Goal: Transaction & Acquisition: Purchase product/service

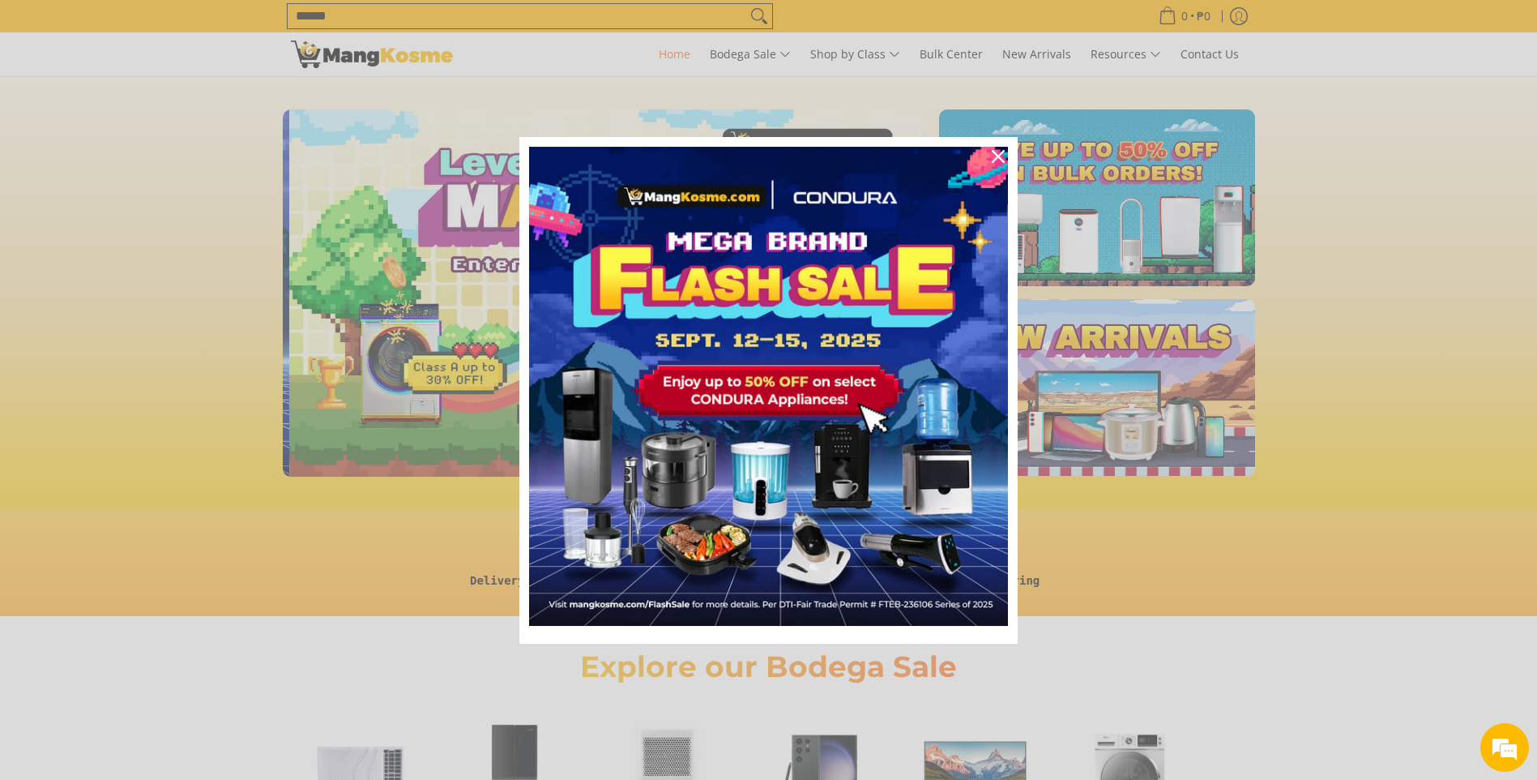
scroll to position [0, 644]
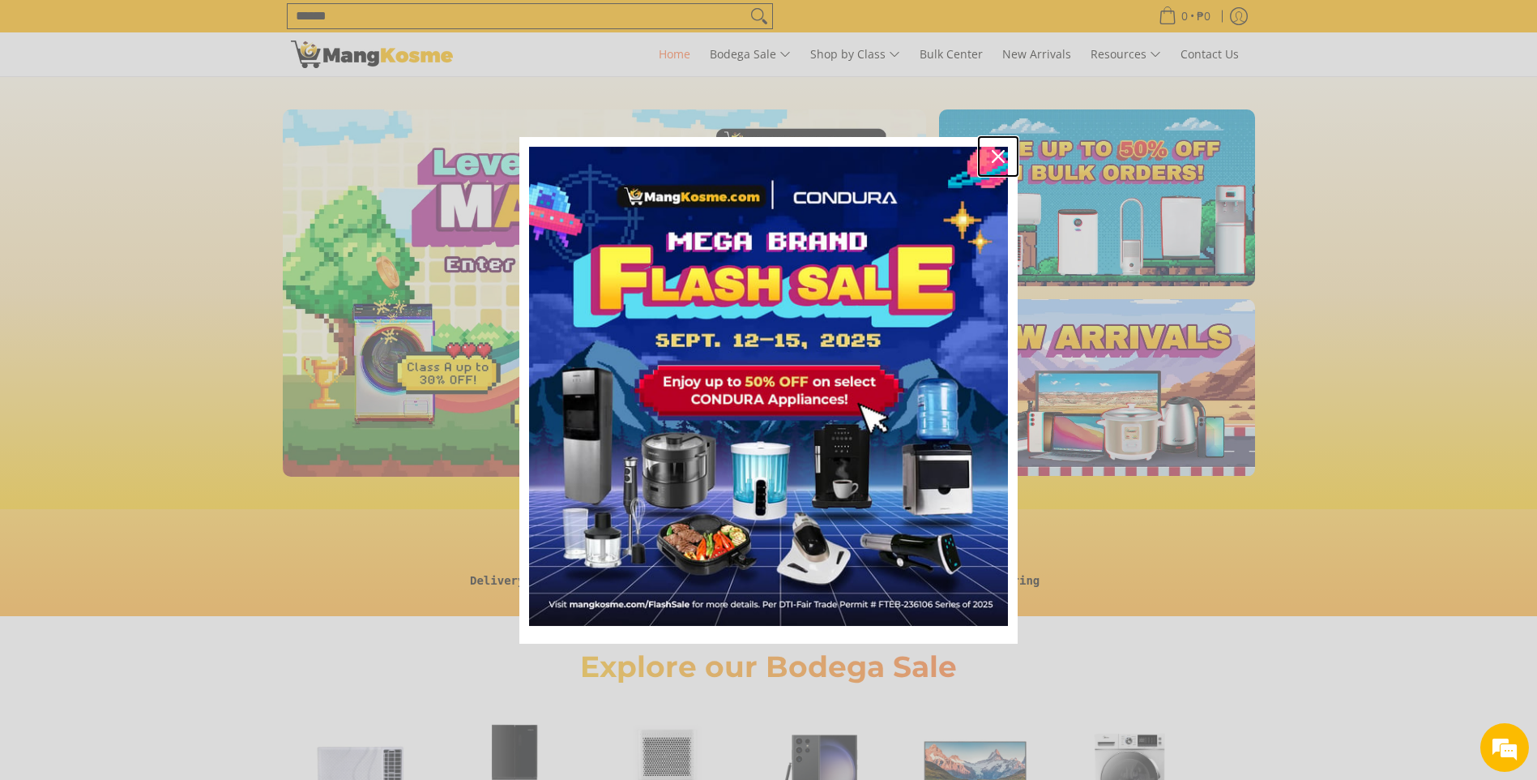
click at [996, 155] on icon "close icon" at bounding box center [998, 156] width 13 height 13
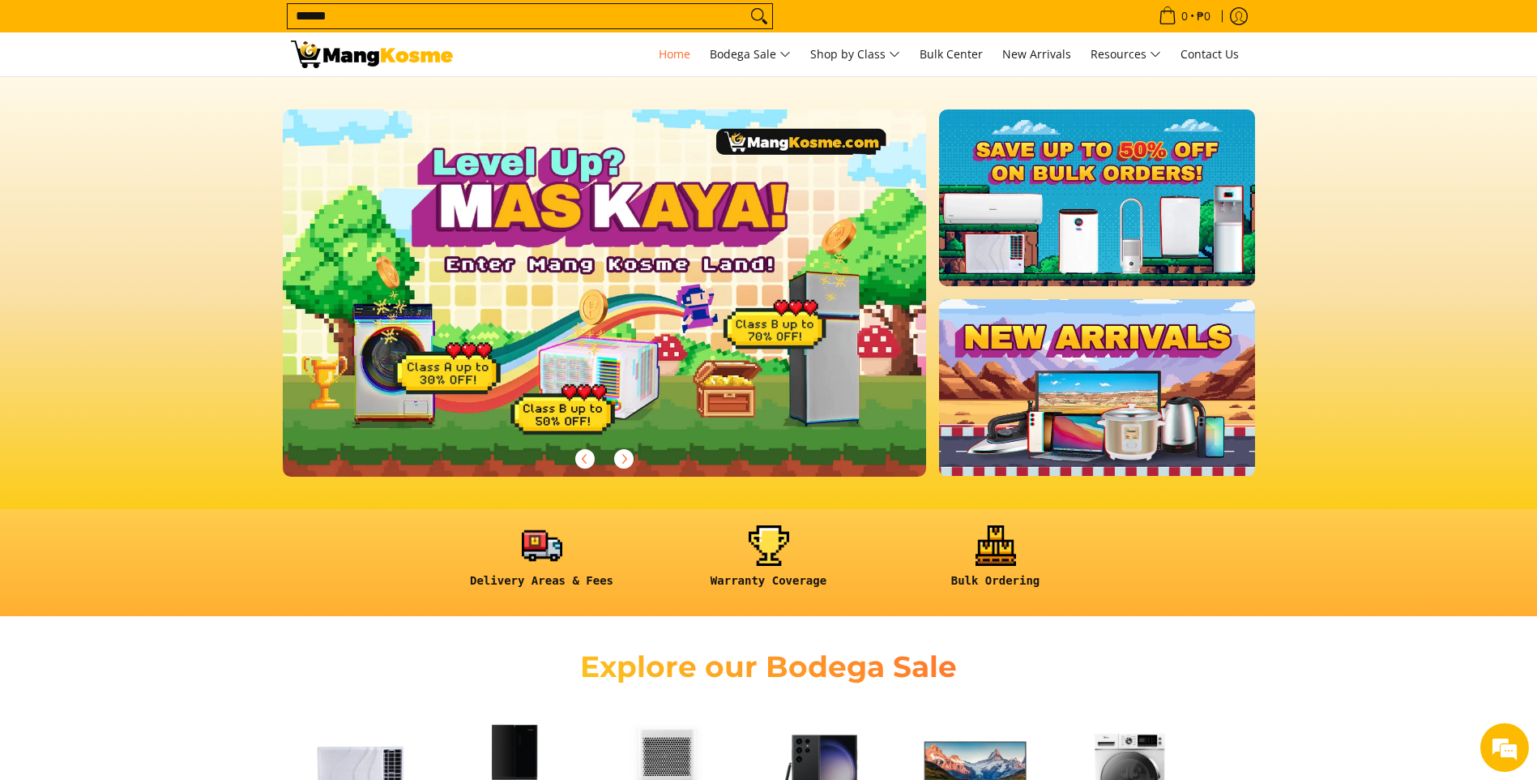
click at [404, 24] on input "******" at bounding box center [517, 16] width 459 height 24
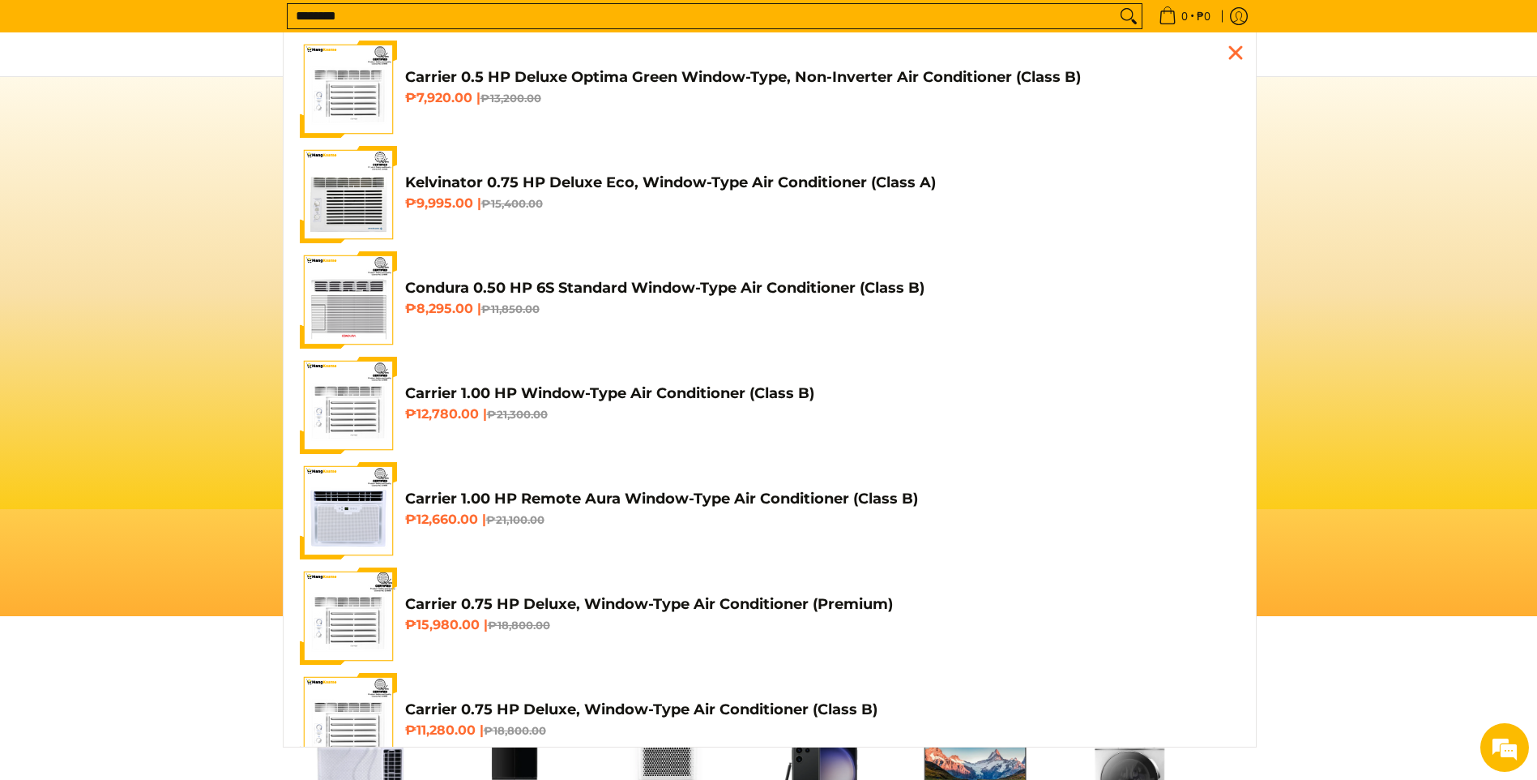
scroll to position [0, 2577]
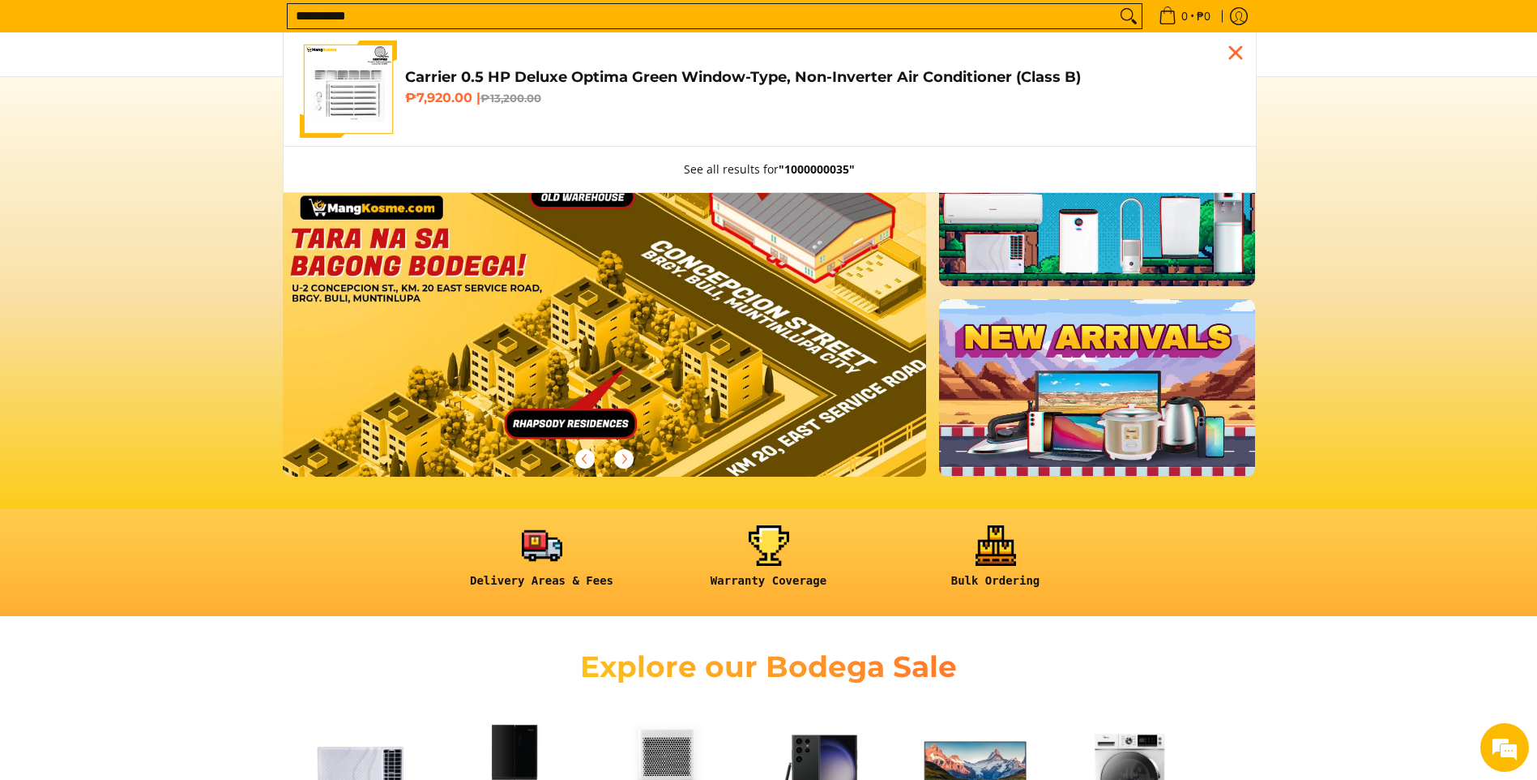
type input "**********"
click at [426, 98] on h6 "₱7,920.00 | ₱13,200.00" at bounding box center [822, 98] width 835 height 16
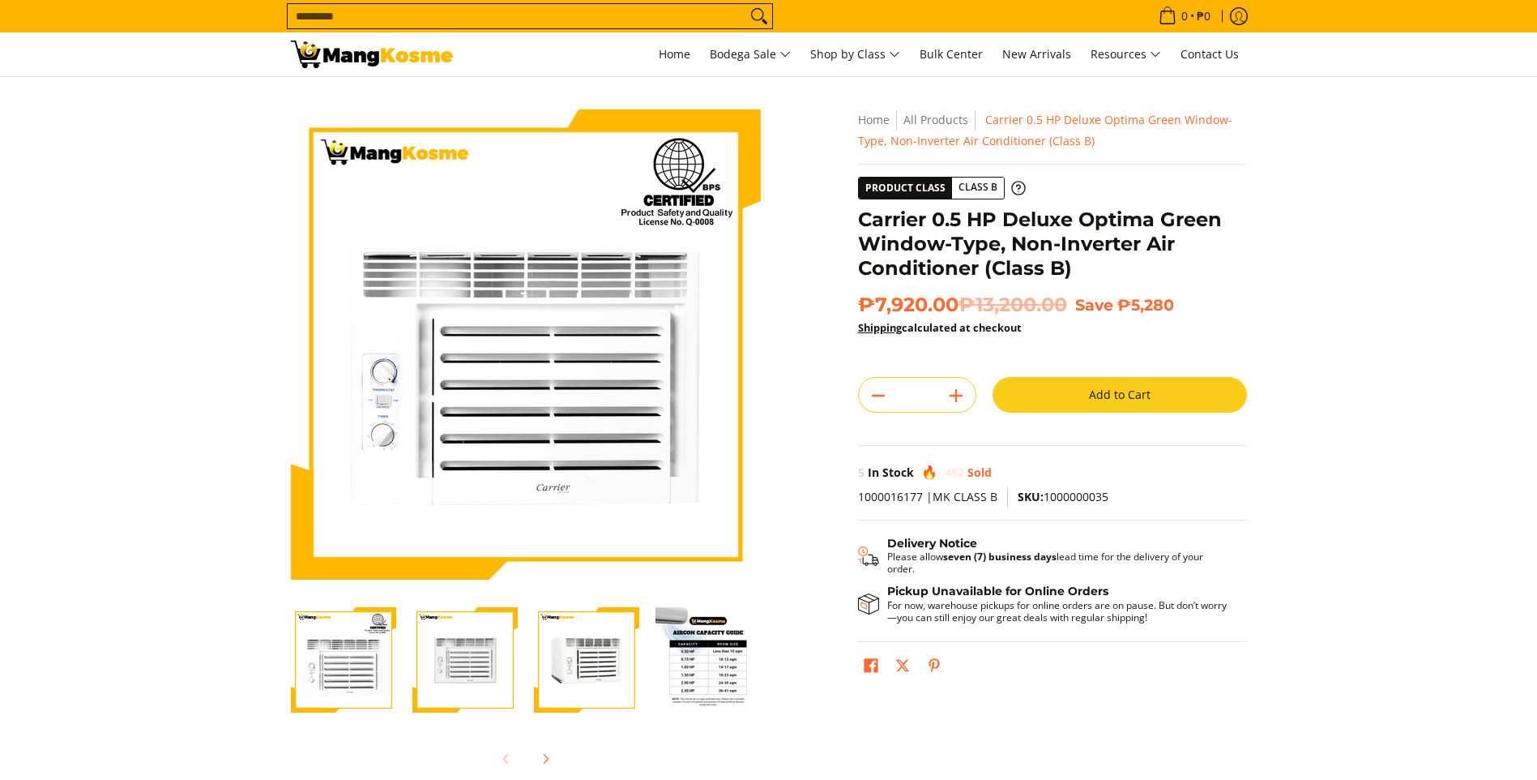
click at [1036, 377] on button "Add to Cart" at bounding box center [1120, 395] width 254 height 36
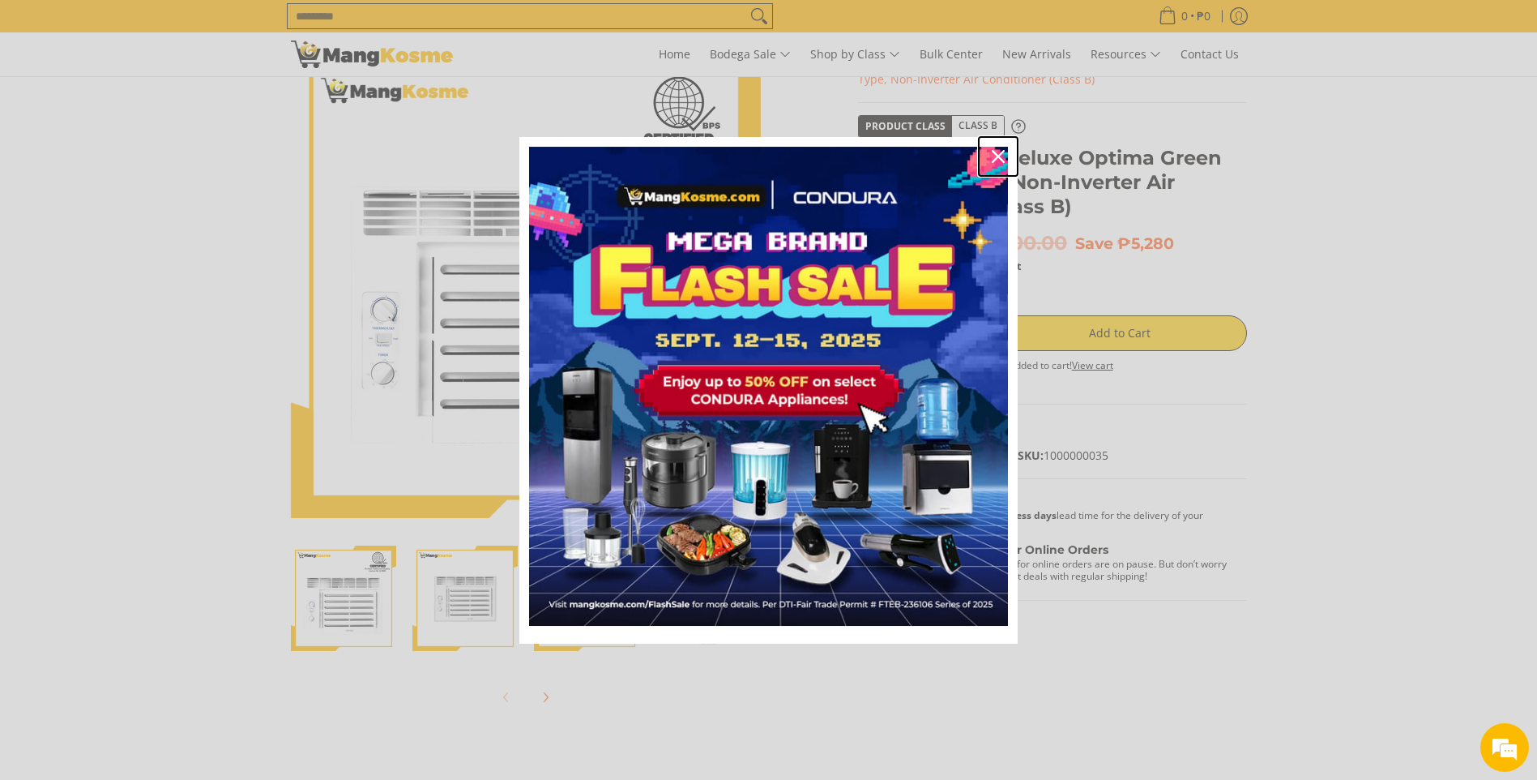
click at [1003, 159] on icon "close icon" at bounding box center [998, 156] width 13 height 13
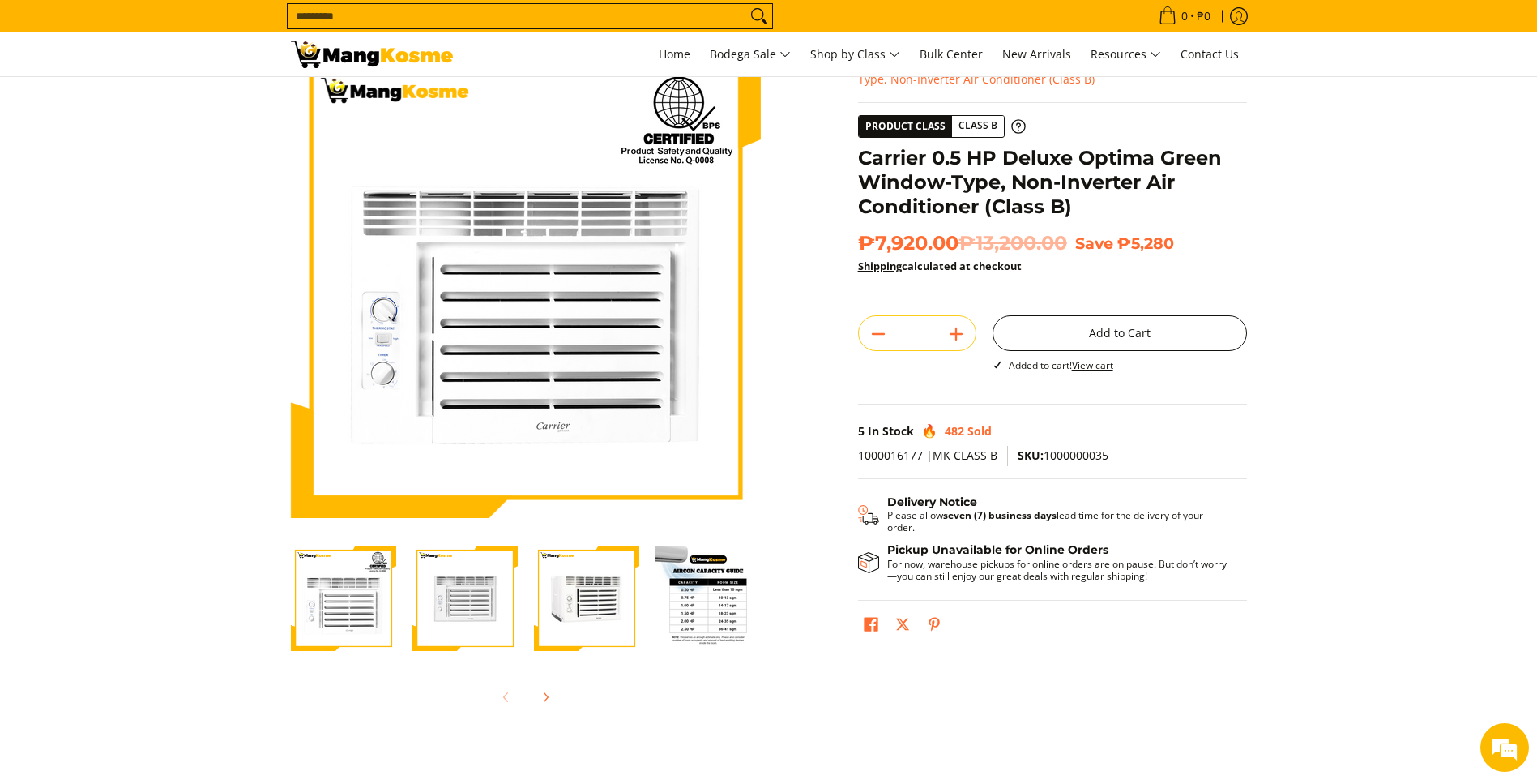
click at [1109, 338] on button "Add to Cart" at bounding box center [1120, 333] width 254 height 36
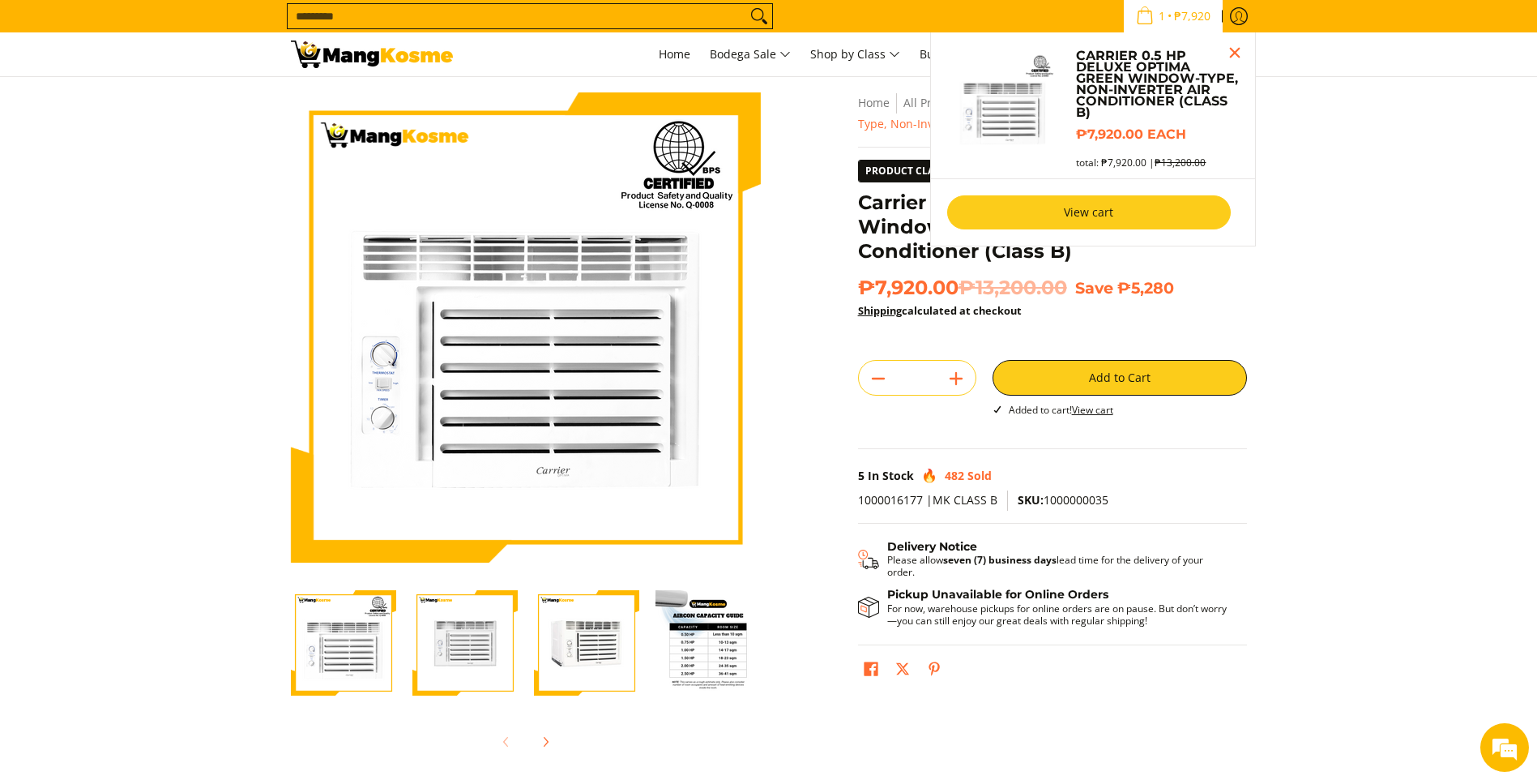
click at [1097, 207] on link "View cart" at bounding box center [1089, 212] width 284 height 34
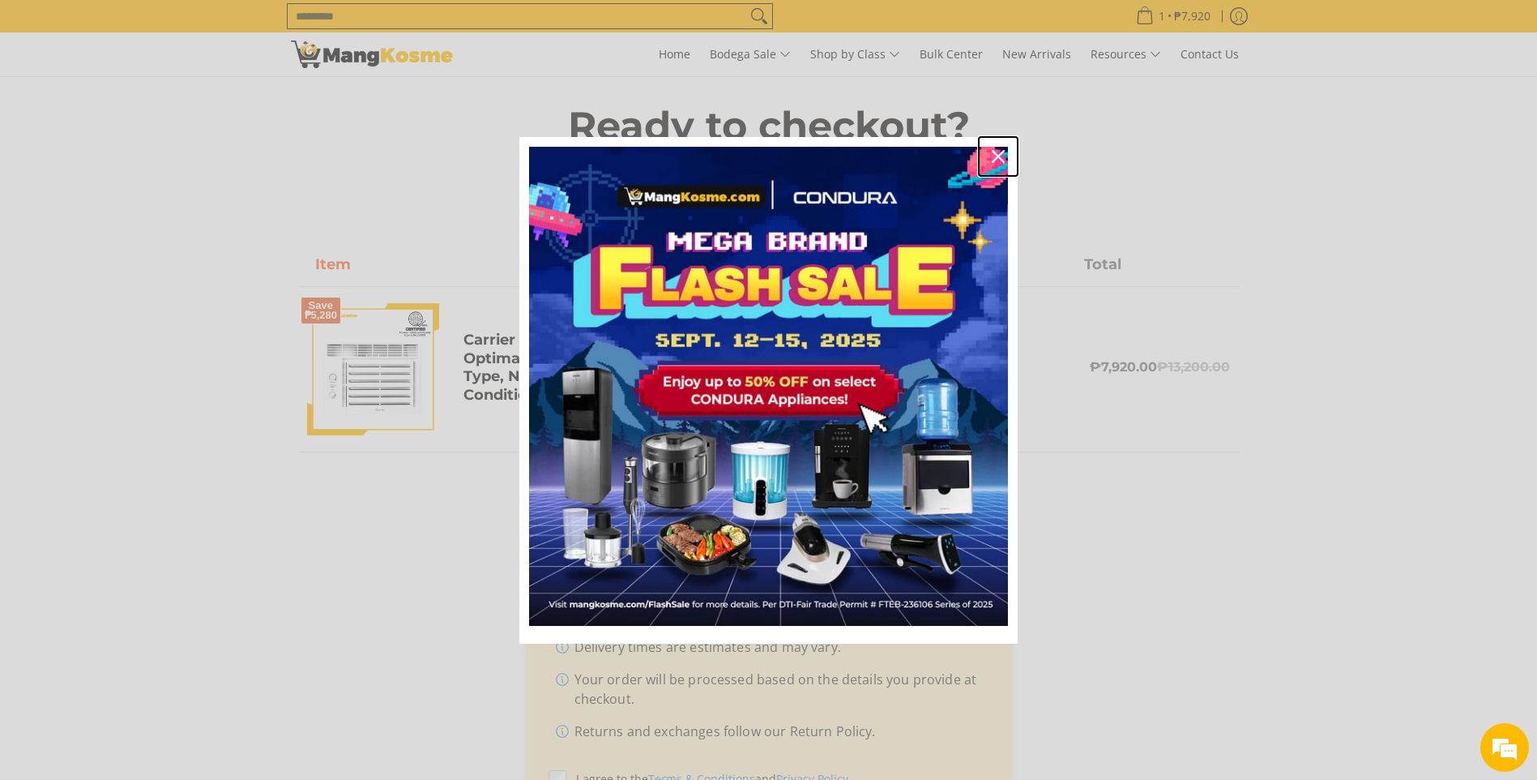
click at [1009, 159] on div "Close" at bounding box center [998, 156] width 26 height 26
